Goal: Find specific page/section

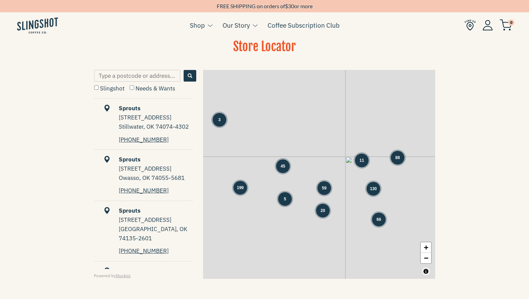
click at [241, 191] on div "199" at bounding box center [240, 188] width 14 height 14
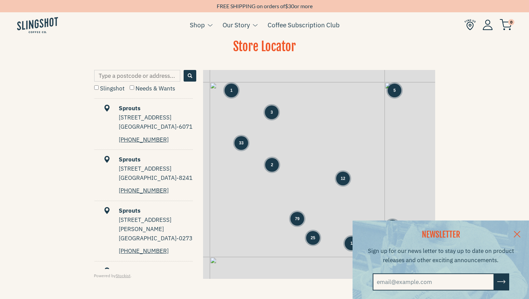
click at [345, 176] on span "12" at bounding box center [343, 178] width 4 height 6
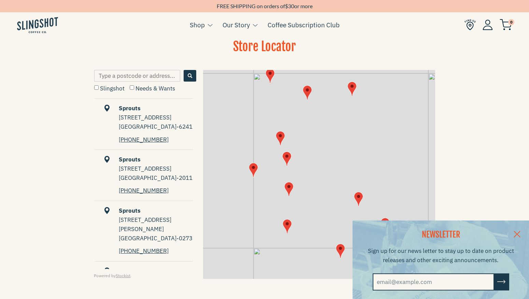
click at [517, 232] on link at bounding box center [517, 233] width 24 height 26
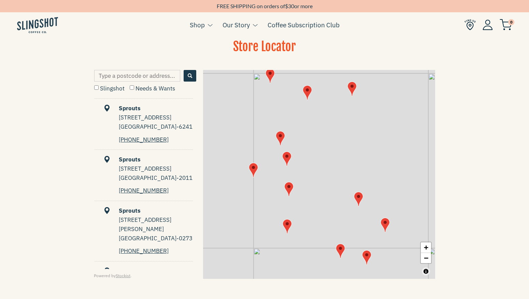
click at [97, 86] on input "Slingshot" at bounding box center [96, 87] width 4 height 4
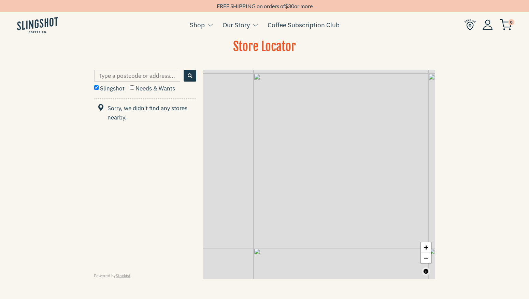
click at [96, 84] on div "Slingshot" at bounding box center [109, 89] width 30 height 10
click at [96, 90] on label "Slingshot" at bounding box center [109, 89] width 30 height 8
click at [96, 90] on input "Slingshot" at bounding box center [96, 87] width 4 height 4
checkbox input "false"
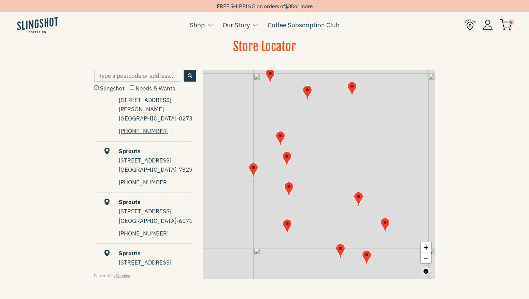
scroll to position [121, 0]
